Goal: Task Accomplishment & Management: Manage account settings

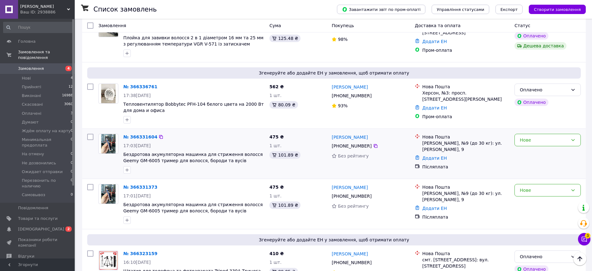
scroll to position [195, 0]
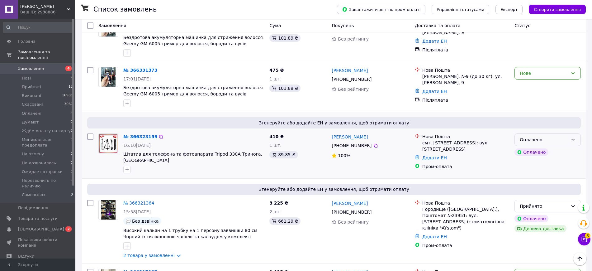
click at [553, 141] on div "Оплачено" at bounding box center [544, 139] width 48 height 7
click at [533, 154] on li "Прийнято" at bounding box center [548, 153] width 66 height 11
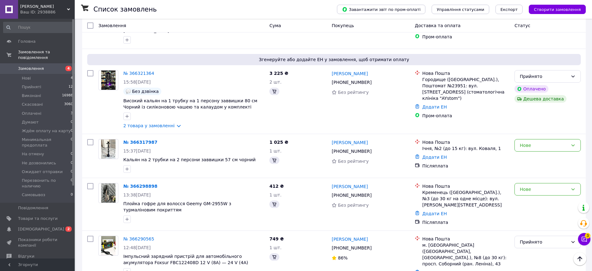
scroll to position [442, 0]
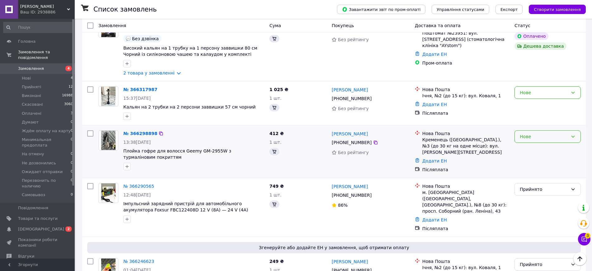
click at [541, 133] on div "Нове" at bounding box center [544, 136] width 48 height 7
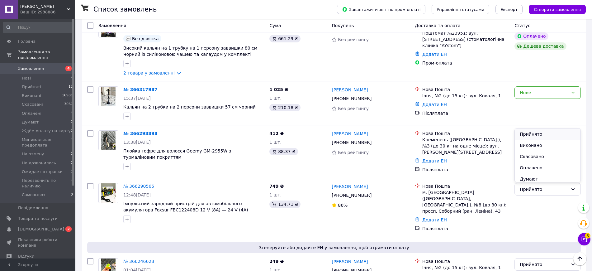
click at [533, 131] on li "Прийнято" at bounding box center [548, 133] width 66 height 11
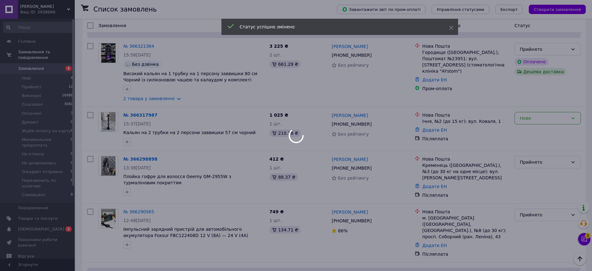
scroll to position [403, 0]
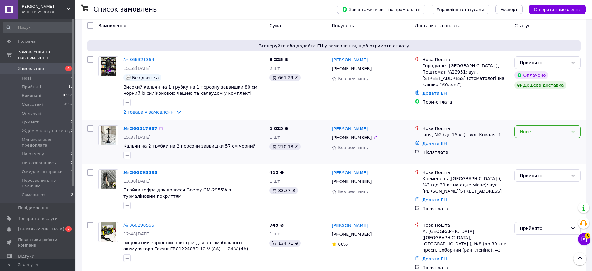
click at [537, 128] on div "Нове" at bounding box center [544, 131] width 48 height 7
click at [536, 127] on li "Прийнято" at bounding box center [548, 128] width 66 height 11
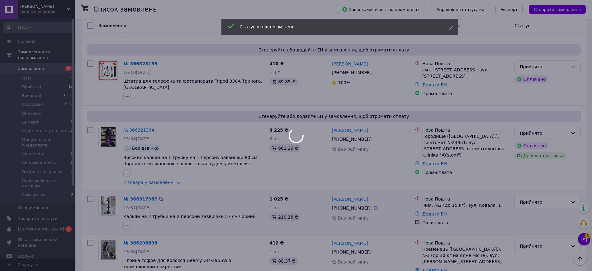
scroll to position [325, 0]
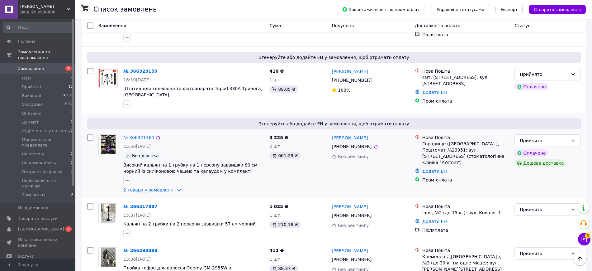
click at [170, 187] on link "2 товара у замовленні" at bounding box center [148, 189] width 51 height 5
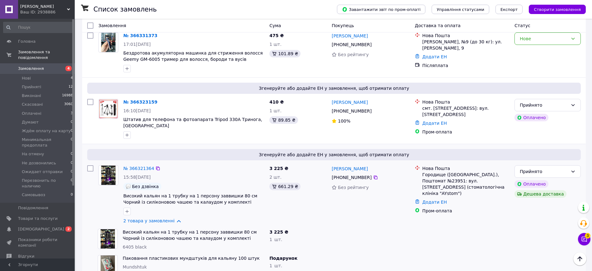
scroll to position [247, 0]
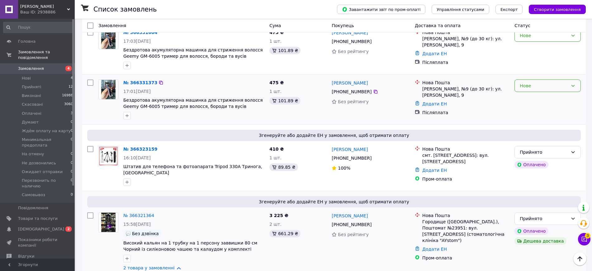
drag, startPoint x: 556, startPoint y: 75, endPoint x: 553, endPoint y: 79, distance: 5.2
click at [556, 82] on div "Нове" at bounding box center [544, 85] width 48 height 7
click at [530, 86] on li "Прийнято" at bounding box center [548, 86] width 66 height 11
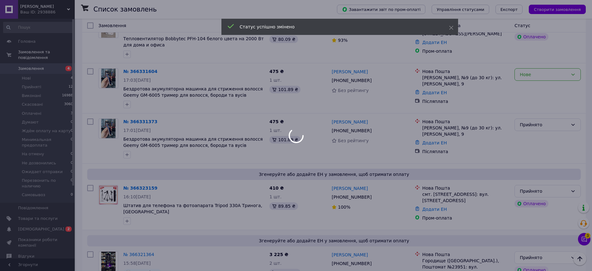
scroll to position [130, 0]
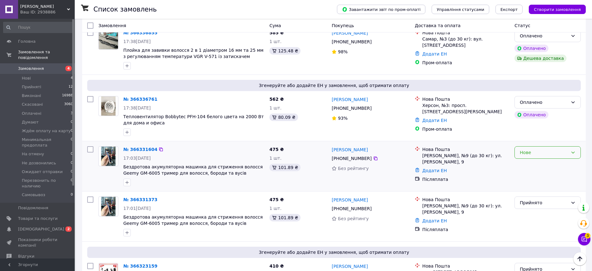
click at [547, 149] on div "Нове" at bounding box center [544, 152] width 48 height 7
click at [530, 152] on li "Прийнято" at bounding box center [548, 153] width 66 height 11
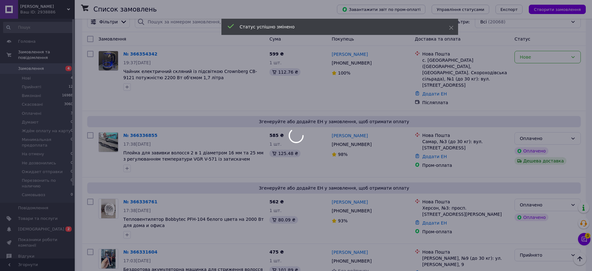
scroll to position [0, 0]
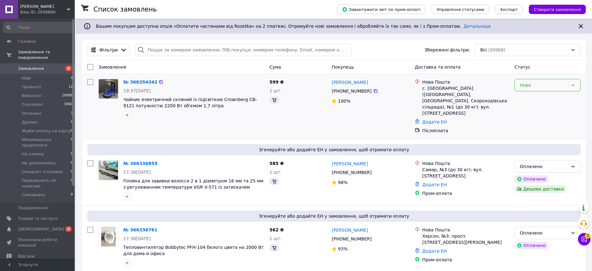
click at [554, 86] on div "Нове" at bounding box center [544, 85] width 48 height 7
click at [538, 96] on li "Прийнято" at bounding box center [548, 98] width 66 height 11
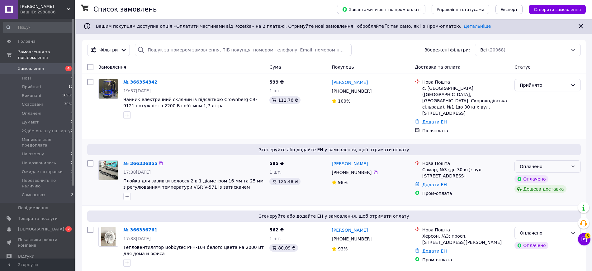
click at [563, 160] on div "Оплачено" at bounding box center [547, 166] width 66 height 12
click at [537, 166] on li "Прийнято" at bounding box center [548, 167] width 66 height 11
click at [559, 229] on div "Оплачено" at bounding box center [544, 232] width 48 height 7
click at [533, 163] on li "Прийнято" at bounding box center [548, 164] width 66 height 11
click at [581, 241] on icon at bounding box center [584, 239] width 6 height 6
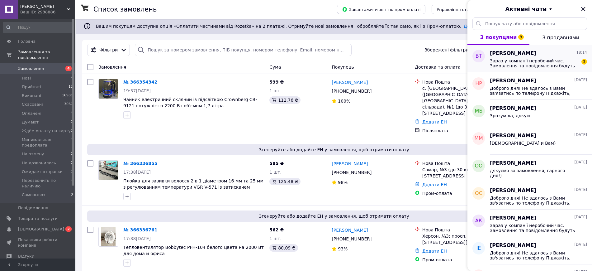
click at [510, 56] on span "Віктор Терновий" at bounding box center [513, 53] width 46 height 7
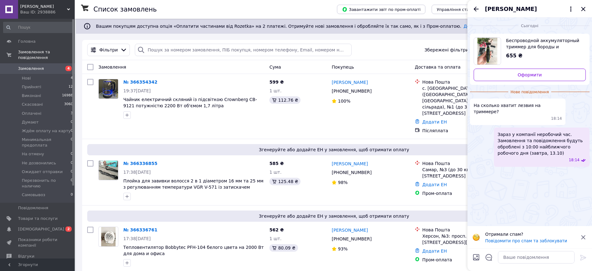
click at [583, 5] on icon "Закрити" at bounding box center [582, 8] width 7 height 7
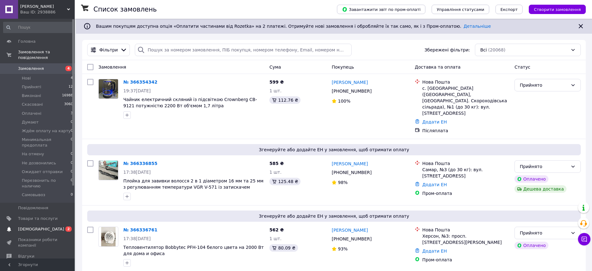
click at [27, 226] on span "[DEMOGRAPHIC_DATA]" at bounding box center [41, 229] width 46 height 6
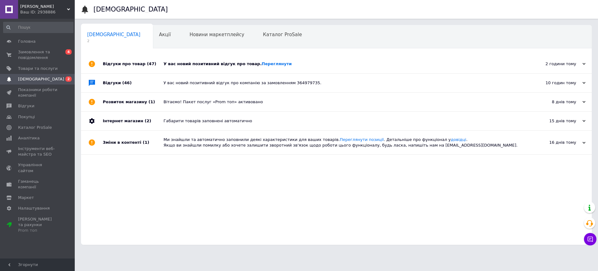
click at [319, 64] on div "У вас новий позитивний відгук про товар. Переглянути" at bounding box center [343, 64] width 360 height 6
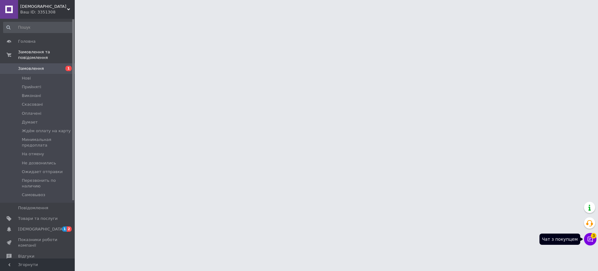
click at [587, 240] on icon at bounding box center [590, 239] width 6 height 6
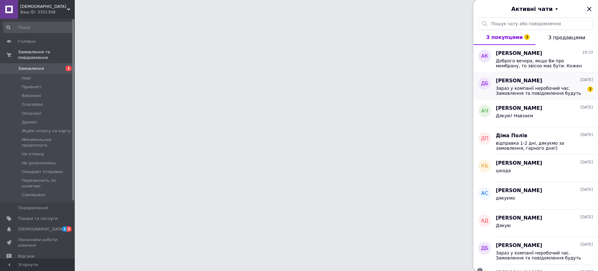
click at [538, 91] on span "Зараз у компанії неробочий час. Замовлення та повідомлення будуть оброблені з 1…" at bounding box center [540, 91] width 88 height 10
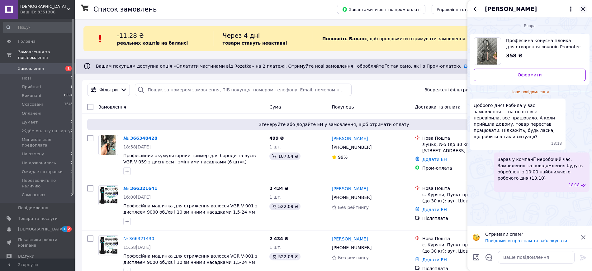
click at [583, 8] on icon "Закрити" at bounding box center [583, 9] width 4 height 4
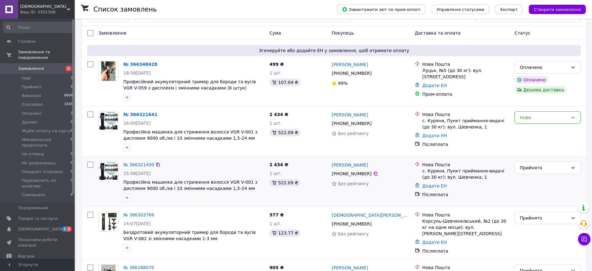
scroll to position [78, 0]
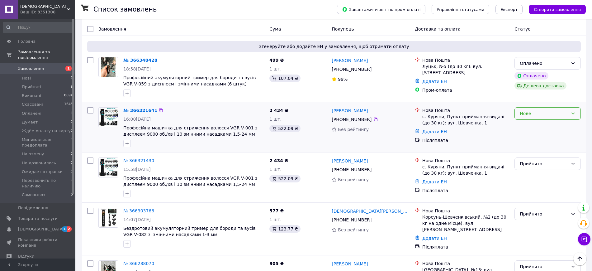
click at [540, 114] on div "Нове" at bounding box center [544, 113] width 48 height 7
click at [527, 126] on li "Прийнято" at bounding box center [548, 126] width 66 height 11
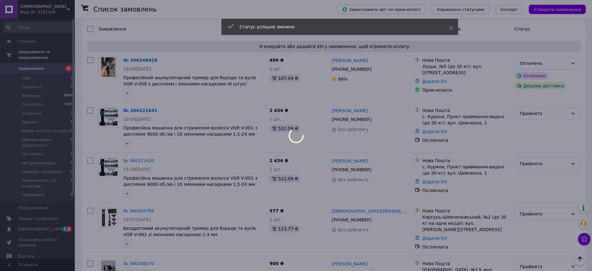
click at [527, 127] on div at bounding box center [296, 135] width 592 height 271
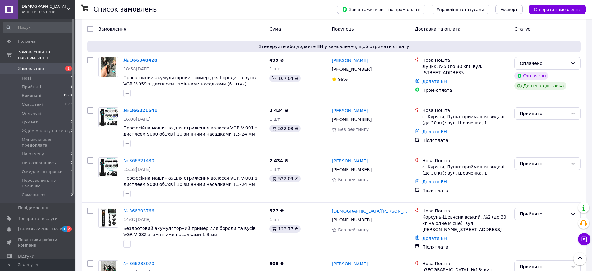
click at [558, 65] on div "Оплачено" at bounding box center [544, 63] width 48 height 7
click at [534, 78] on li "Прийнято" at bounding box center [548, 76] width 66 height 11
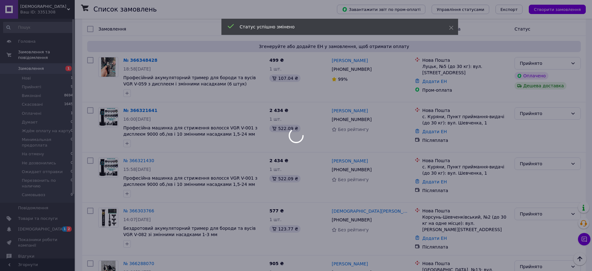
click at [34, 226] on div at bounding box center [296, 135] width 592 height 271
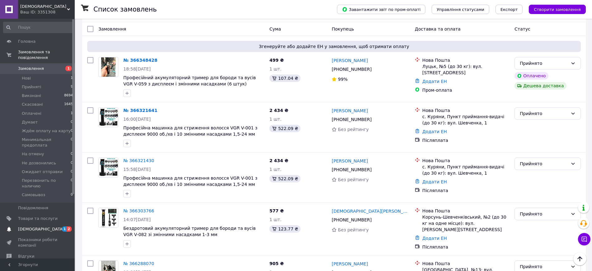
click at [46, 226] on span "[DEMOGRAPHIC_DATA]" at bounding box center [38, 229] width 40 height 6
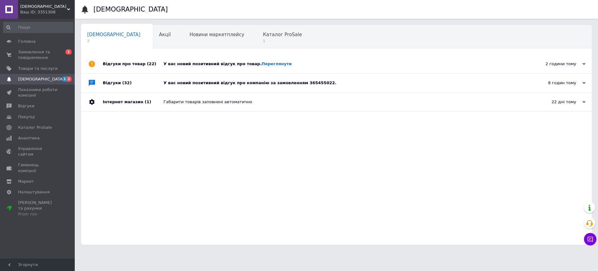
click at [332, 82] on div "У вас новий позитивний відгук про компанію за замовленням 365455022." at bounding box center [343, 83] width 360 height 6
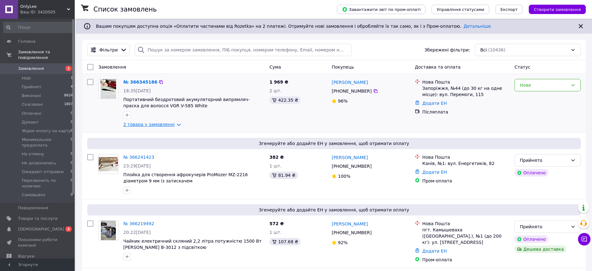
click at [172, 122] on link "2 товара у замовленні" at bounding box center [148, 124] width 51 height 5
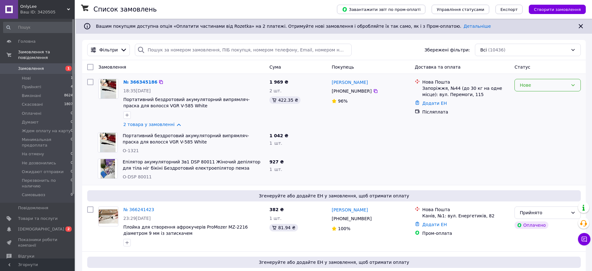
click at [540, 86] on div "Нове" at bounding box center [544, 85] width 48 height 7
click at [522, 98] on li "Прийнято" at bounding box center [548, 98] width 66 height 11
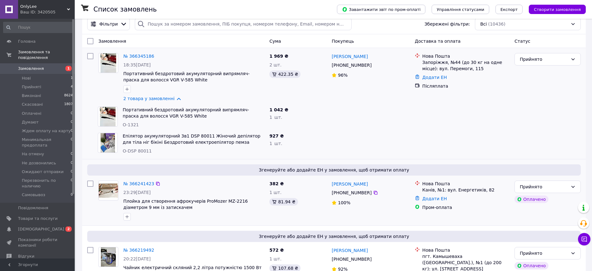
scroll to position [39, 0]
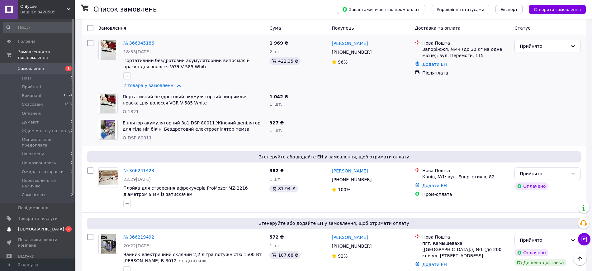
click at [26, 226] on span "[DEMOGRAPHIC_DATA]" at bounding box center [41, 229] width 46 height 6
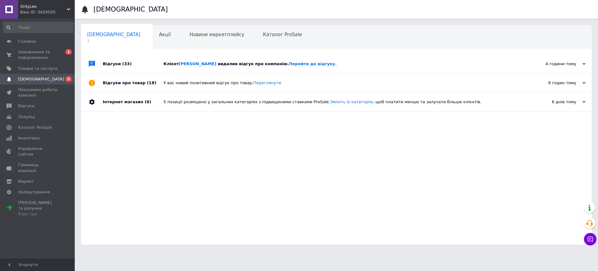
click at [349, 59] on div "Клієнт Єніна Юлія видалив відгук про компанію. Перейти до відгуку." at bounding box center [343, 63] width 360 height 19
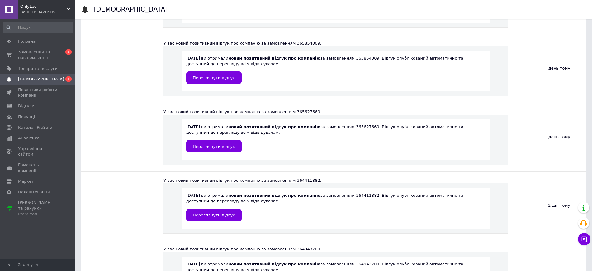
scroll to position [350, 0]
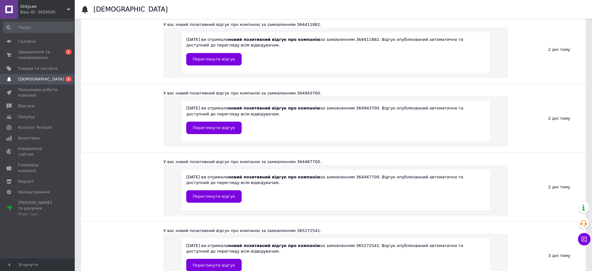
click at [43, 78] on span "[DEMOGRAPHIC_DATA]" at bounding box center [38, 79] width 40 height 6
click at [45, 50] on span "Замовлення та повідомлення" at bounding box center [38, 54] width 40 height 11
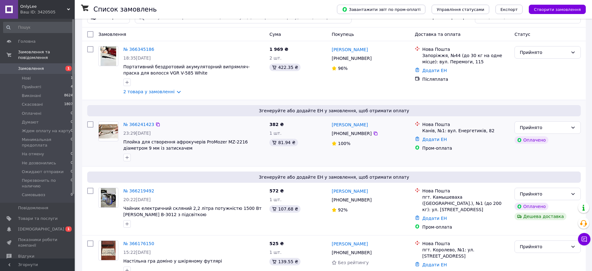
scroll to position [117, 0]
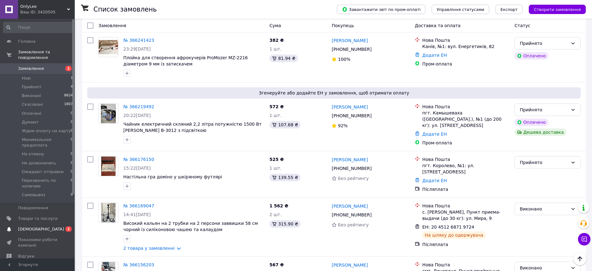
click at [50, 226] on span "[DEMOGRAPHIC_DATA]" at bounding box center [38, 229] width 40 height 6
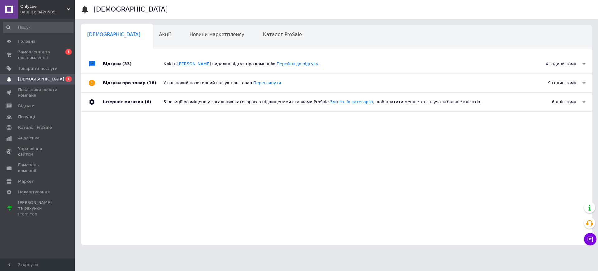
click at [299, 79] on div "У вас новий позитивний відгук про товар. [GEOGRAPHIC_DATA]" at bounding box center [343, 82] width 360 height 19
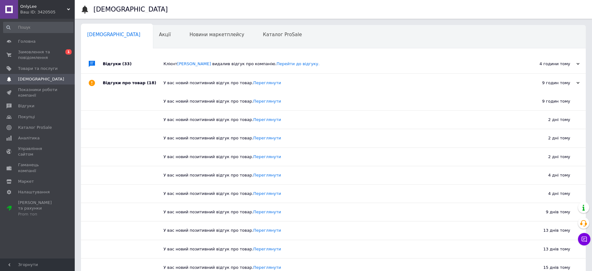
click at [319, 66] on div "Клієнт Єніна Юлія видалив відгук про компанію. Перейти до відгуку." at bounding box center [340, 64] width 354 height 6
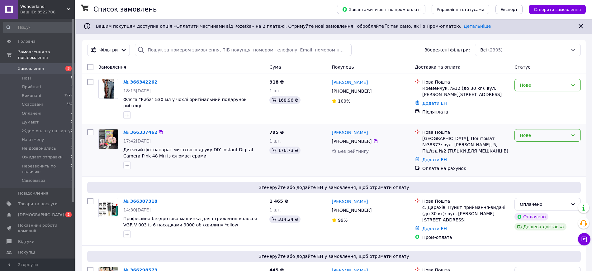
click at [543, 134] on div "Нове" at bounding box center [544, 135] width 48 height 7
click at [534, 144] on li "Прийнято" at bounding box center [548, 144] width 66 height 11
click at [587, 237] on icon at bounding box center [584, 238] width 5 height 5
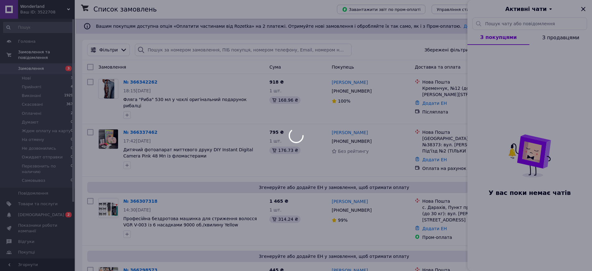
click at [585, 8] on div at bounding box center [296, 135] width 592 height 271
click at [582, 9] on icon "Закрити" at bounding box center [582, 8] width 7 height 7
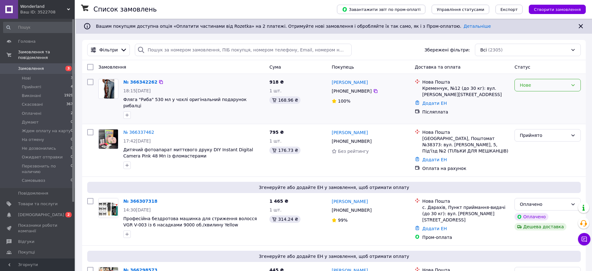
click at [547, 87] on div "Нове" at bounding box center [544, 85] width 48 height 7
click at [532, 98] on li "Прийнято" at bounding box center [548, 98] width 66 height 11
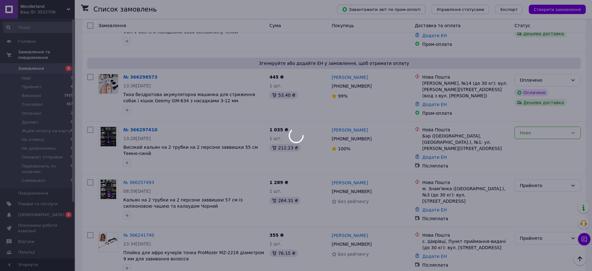
scroll to position [195, 0]
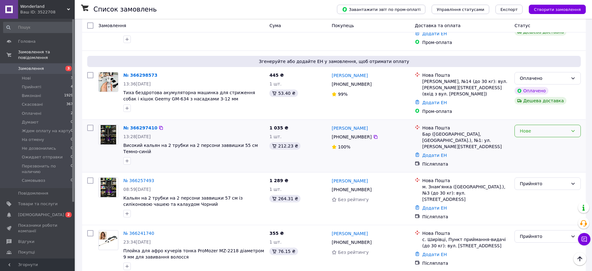
click at [542, 128] on div "Нове" at bounding box center [547, 131] width 66 height 12
click at [530, 136] on li "Прийнято" at bounding box center [548, 138] width 66 height 11
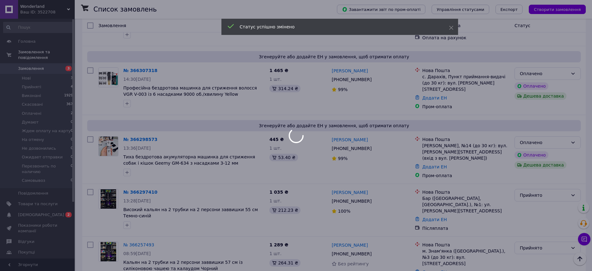
scroll to position [117, 0]
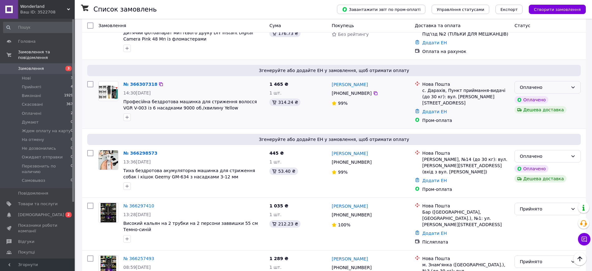
click at [549, 84] on div "Оплачено" at bounding box center [544, 87] width 48 height 7
click at [535, 98] on li "Прийнято" at bounding box center [548, 97] width 66 height 11
click at [571, 153] on icon at bounding box center [572, 155] width 5 height 5
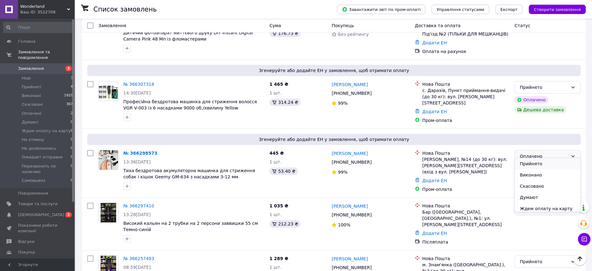
click at [531, 163] on li "Прийнято" at bounding box center [548, 163] width 66 height 11
click at [40, 212] on span "[DEMOGRAPHIC_DATA]" at bounding box center [41, 215] width 46 height 6
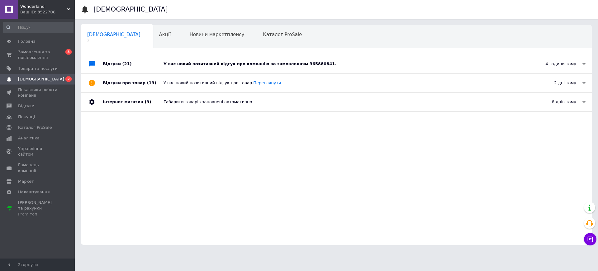
click at [331, 61] on div "У вас новий позитивний відгук про компанію за замовленням 365880841." at bounding box center [343, 64] width 360 height 6
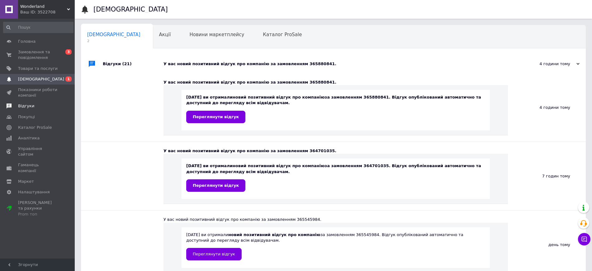
click at [27, 106] on span "Відгуки" at bounding box center [26, 106] width 16 height 6
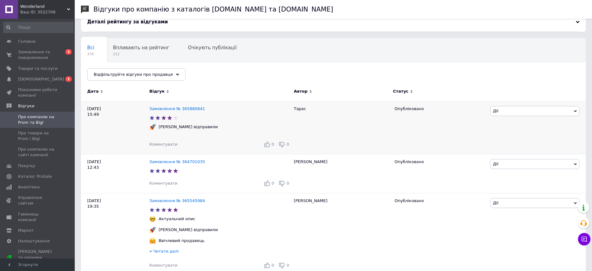
scroll to position [78, 0]
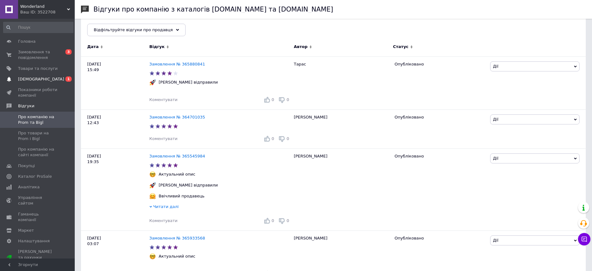
click at [35, 78] on span "[DEMOGRAPHIC_DATA]" at bounding box center [41, 79] width 46 height 6
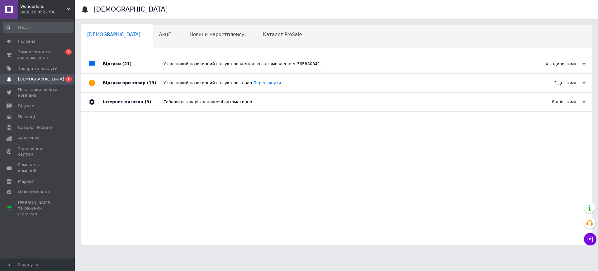
click at [333, 65] on div "У вас новий позитивний відгук про компанію за замовленням 365880841." at bounding box center [343, 64] width 360 height 6
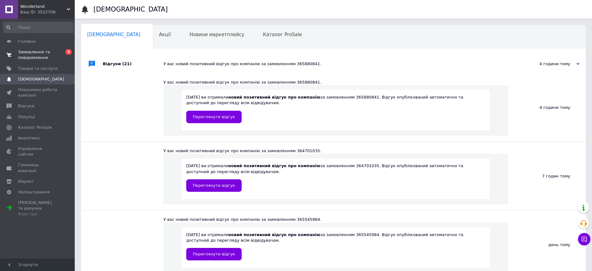
click at [36, 51] on span "Замовлення та повідомлення" at bounding box center [38, 54] width 40 height 11
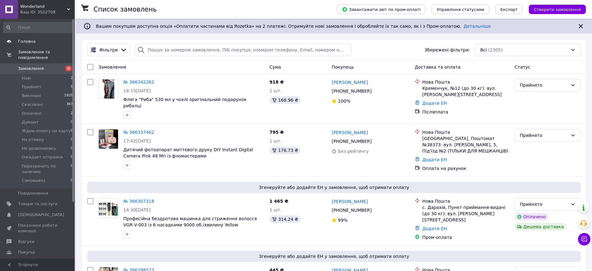
click at [37, 40] on span "Головна" at bounding box center [38, 42] width 40 height 6
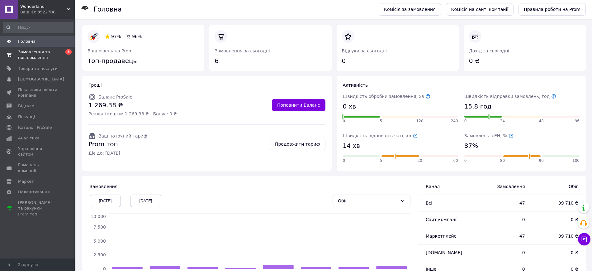
click at [37, 56] on span "Замовлення та повідомлення" at bounding box center [38, 54] width 40 height 11
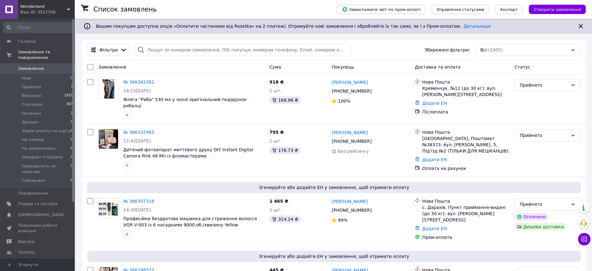
click at [35, 6] on span "Wonderland" at bounding box center [43, 7] width 47 height 6
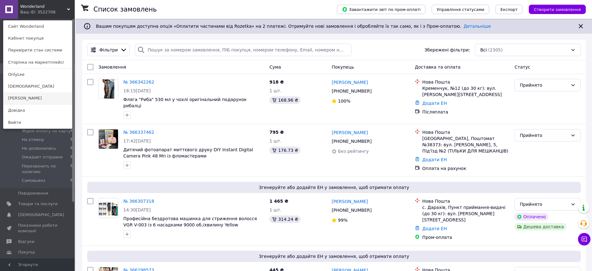
click at [28, 99] on link "[PERSON_NAME]" at bounding box center [37, 98] width 68 height 12
